Goal: Task Accomplishment & Management: Complete application form

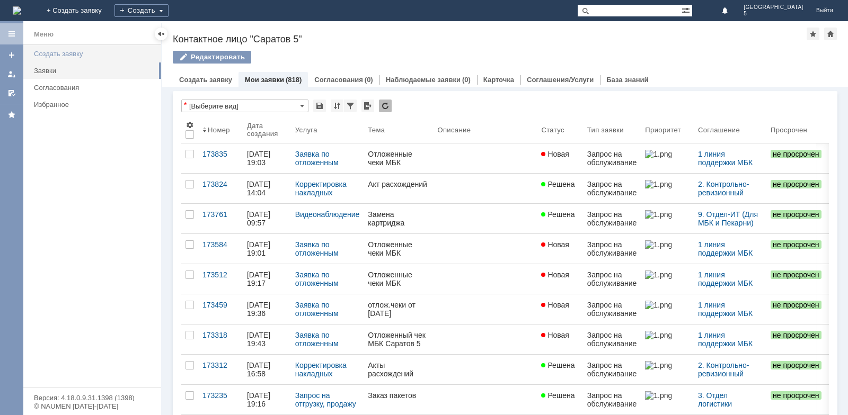
click at [66, 53] on div "Создать заявку" at bounding box center [94, 54] width 121 height 8
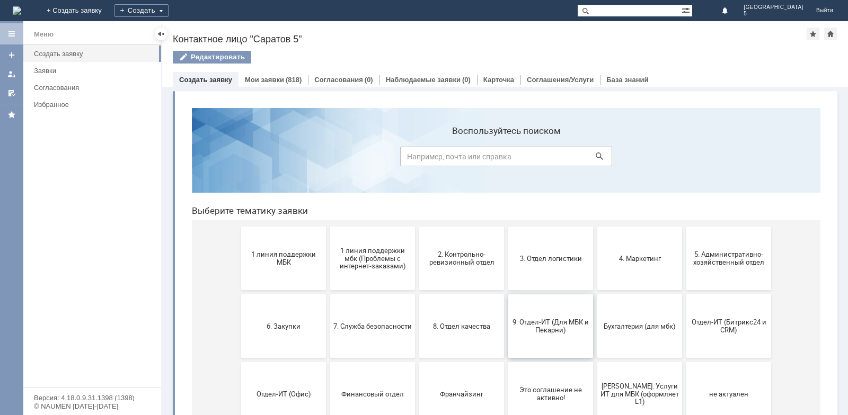
click at [555, 332] on span "9. Отдел-ИТ (Для МБК и Пекарни)" at bounding box center [550, 326] width 78 height 16
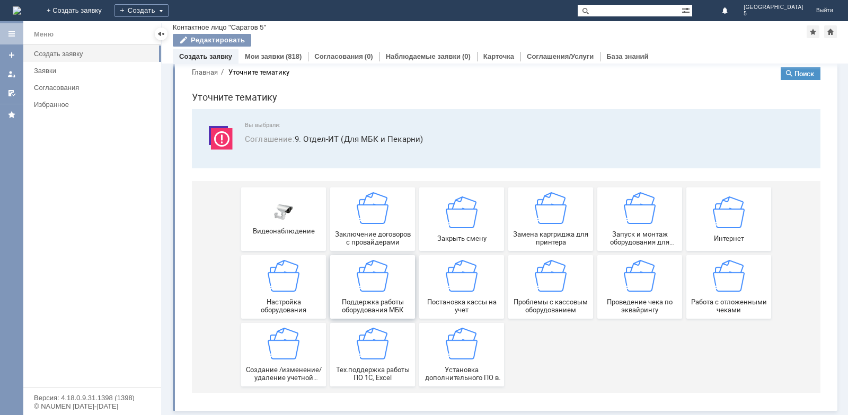
click at [373, 277] on img at bounding box center [373, 276] width 32 height 32
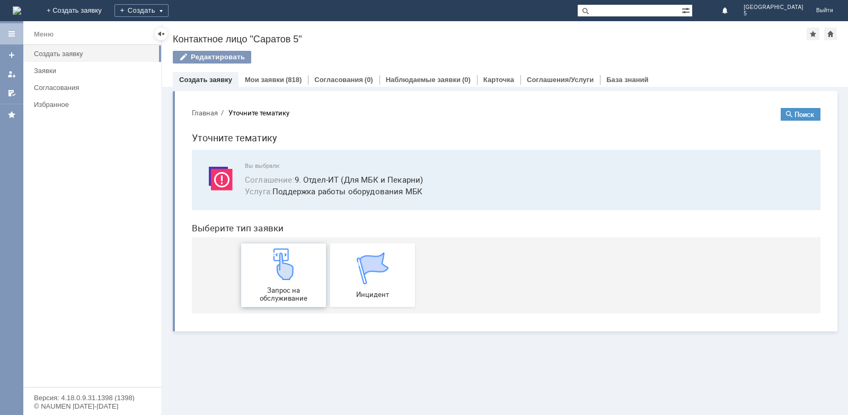
click at [281, 271] on img at bounding box center [284, 265] width 32 height 32
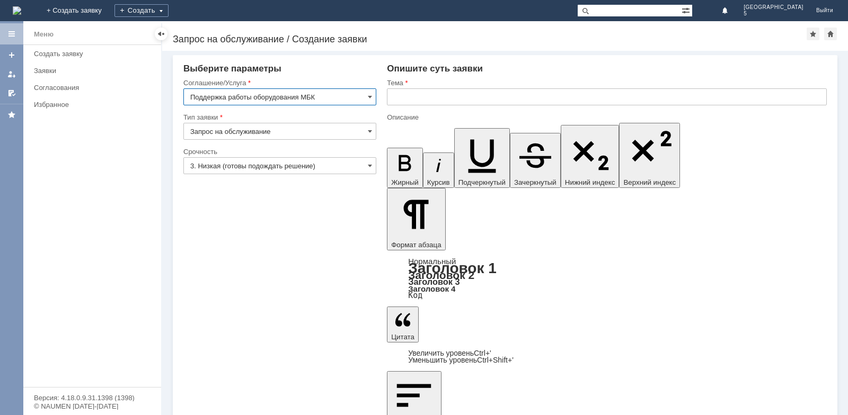
click at [490, 95] on input "text" at bounding box center [607, 96] width 440 height 17
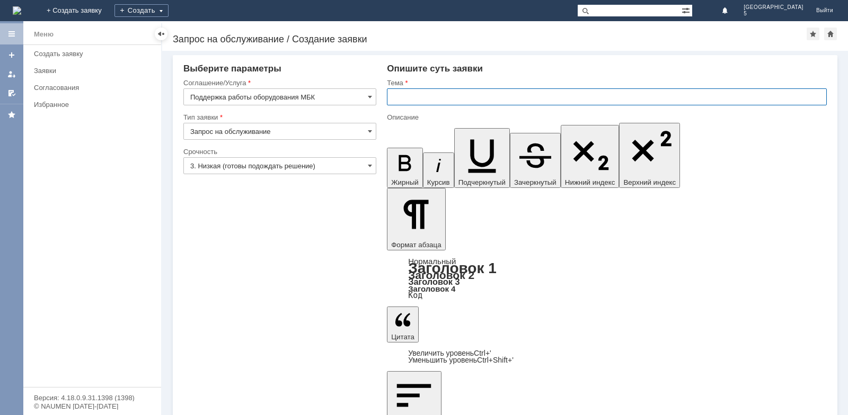
click at [546, 14] on div "На домашнюю + Создать заявку Создать Саратов 5 Выйти" at bounding box center [424, 10] width 848 height 21
click at [458, 88] on div "Тема" at bounding box center [607, 83] width 440 height 10
click at [457, 95] on input "text" at bounding box center [607, 96] width 440 height 17
type input "Не работает рабочий телефон"
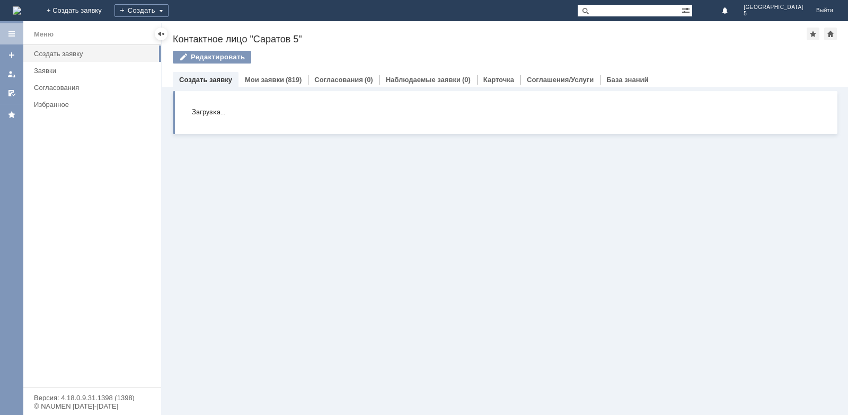
click at [60, 42] on div "Меню" at bounding box center [92, 34] width 138 height 22
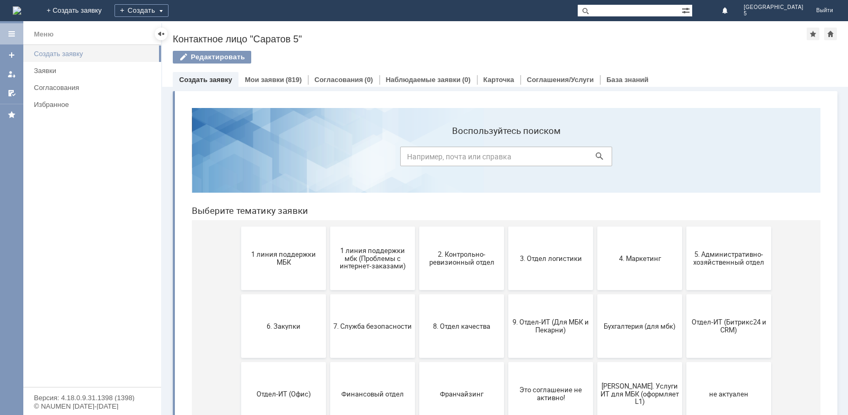
click at [60, 53] on div "Создать заявку" at bounding box center [94, 54] width 121 height 8
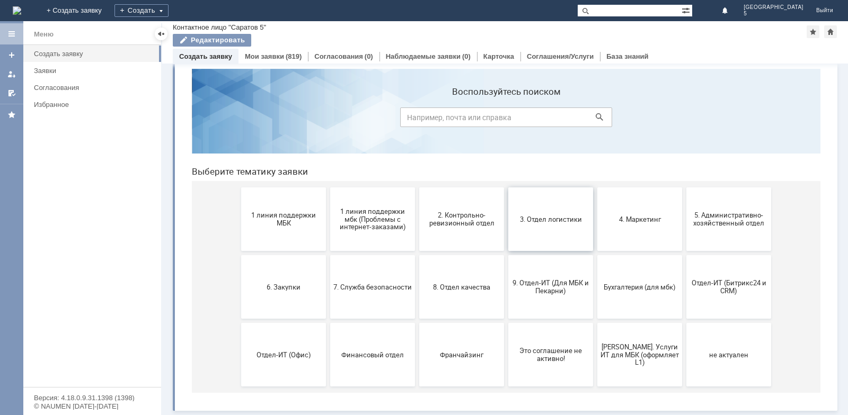
scroll to position [16, 0]
click at [757, 217] on span "5. Административно-хозяйственный отдел" at bounding box center [728, 219] width 78 height 16
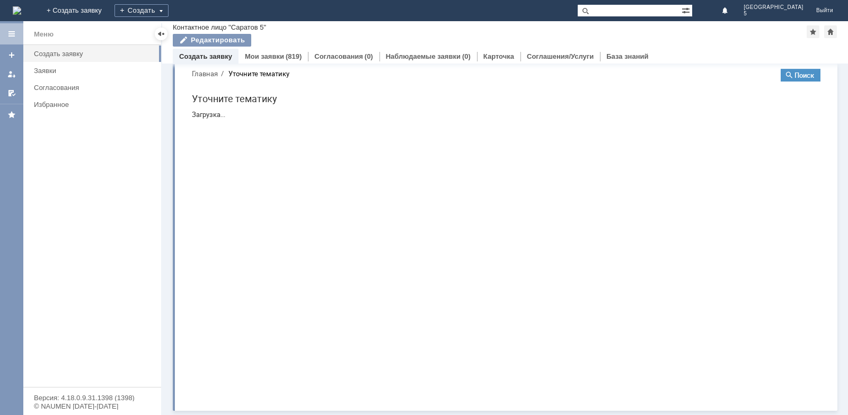
scroll to position [0, 0]
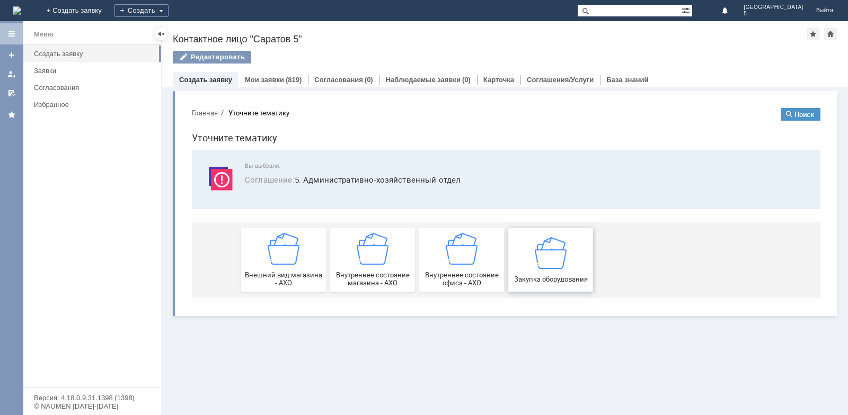
click at [539, 256] on img at bounding box center [551, 253] width 32 height 32
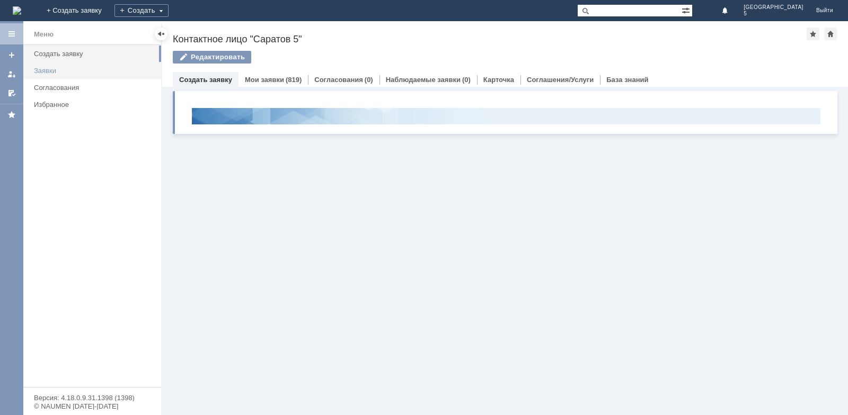
click at [56, 73] on link "Заявки" at bounding box center [94, 71] width 129 height 16
